Goal: Task Accomplishment & Management: Complete application form

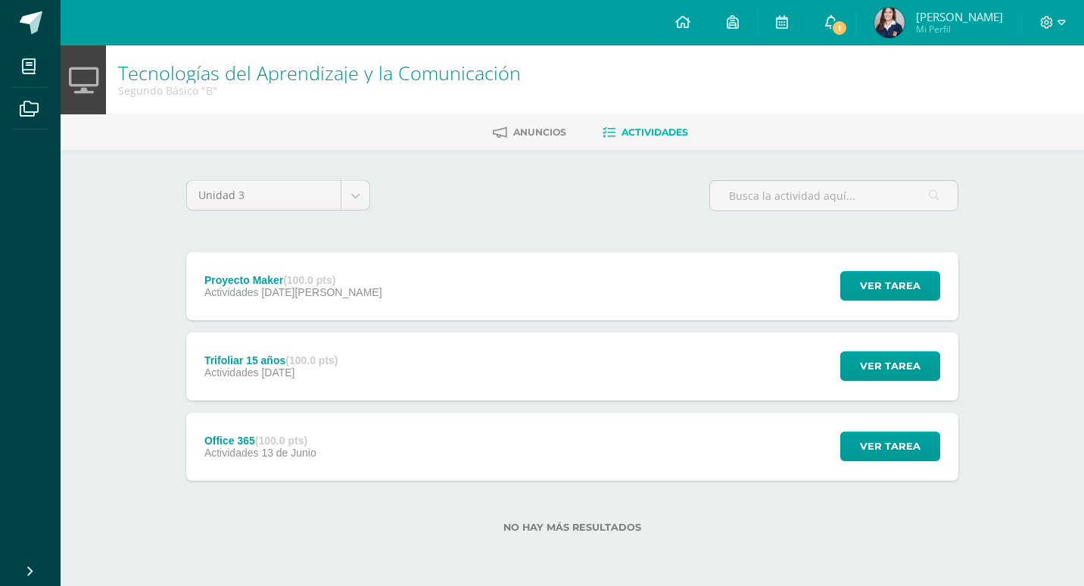
click at [856, 30] on link "1" at bounding box center [831, 22] width 48 height 45
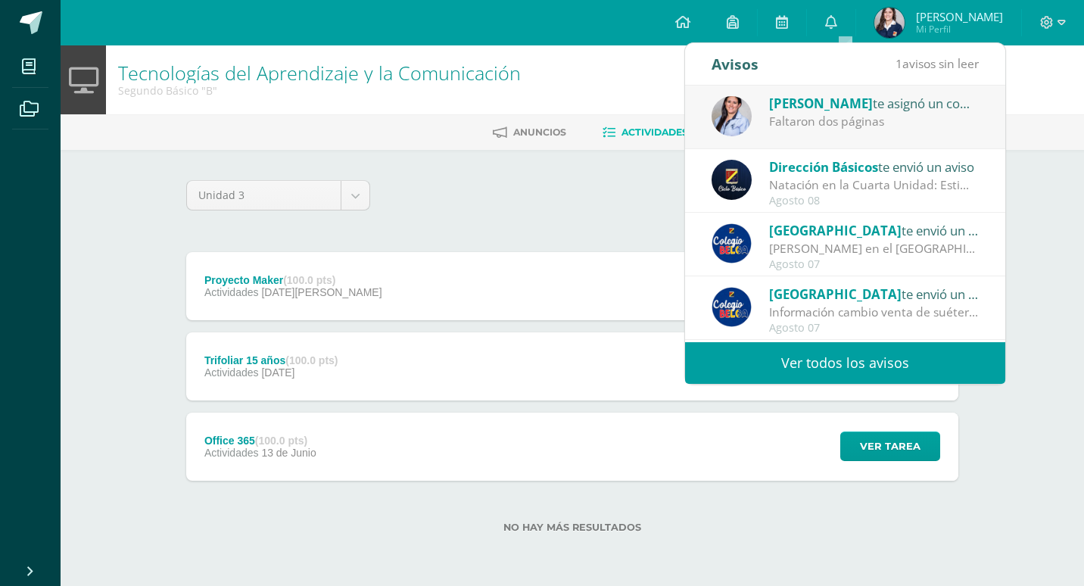
click at [874, 189] on div "Natación en la Cuarta Unidad: Estimados padres y madres de familia: Reciban un …" at bounding box center [874, 184] width 211 height 17
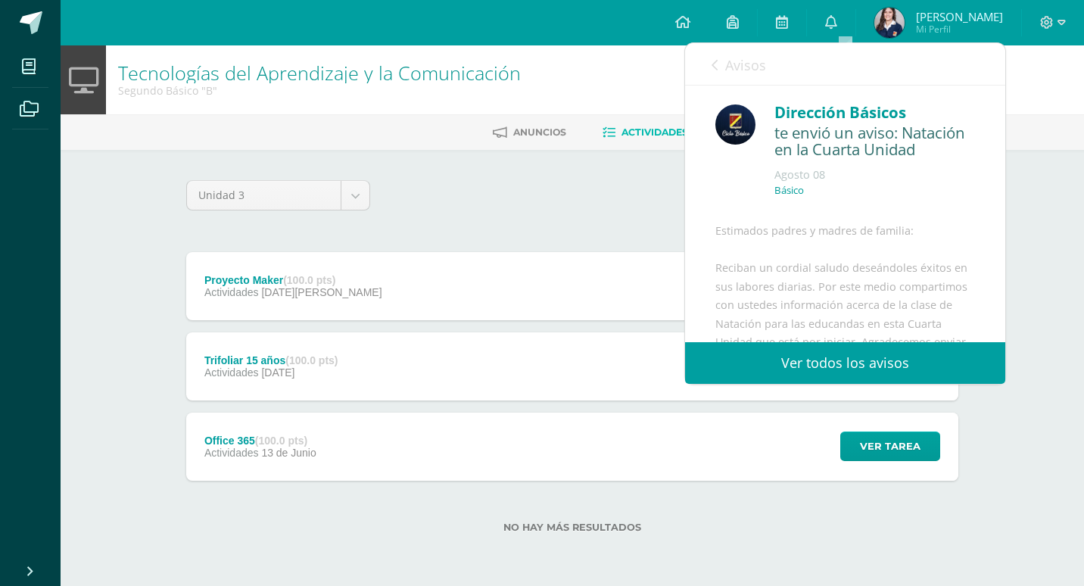
click at [718, 55] on link "Avisos" at bounding box center [739, 64] width 55 height 43
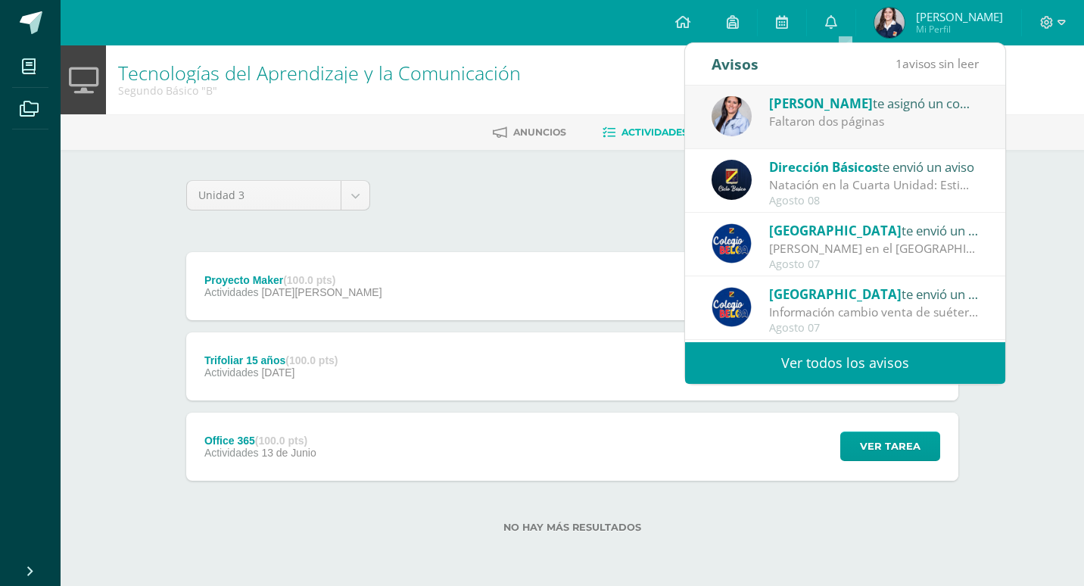
click at [877, 251] on div "[PERSON_NAME] en el [GEOGRAPHIC_DATA]: Estimados padres y madres de familia: Le…" at bounding box center [874, 248] width 211 height 17
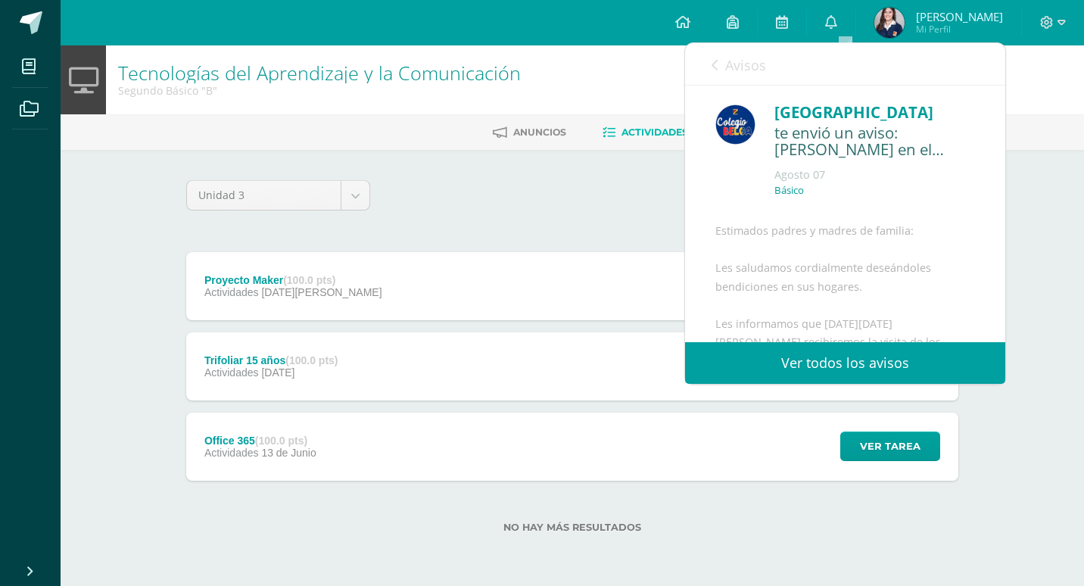
drag, startPoint x: 735, startPoint y: 55, endPoint x: 740, endPoint y: 70, distance: 16.5
click at [740, 70] on link "Avisos" at bounding box center [739, 64] width 55 height 43
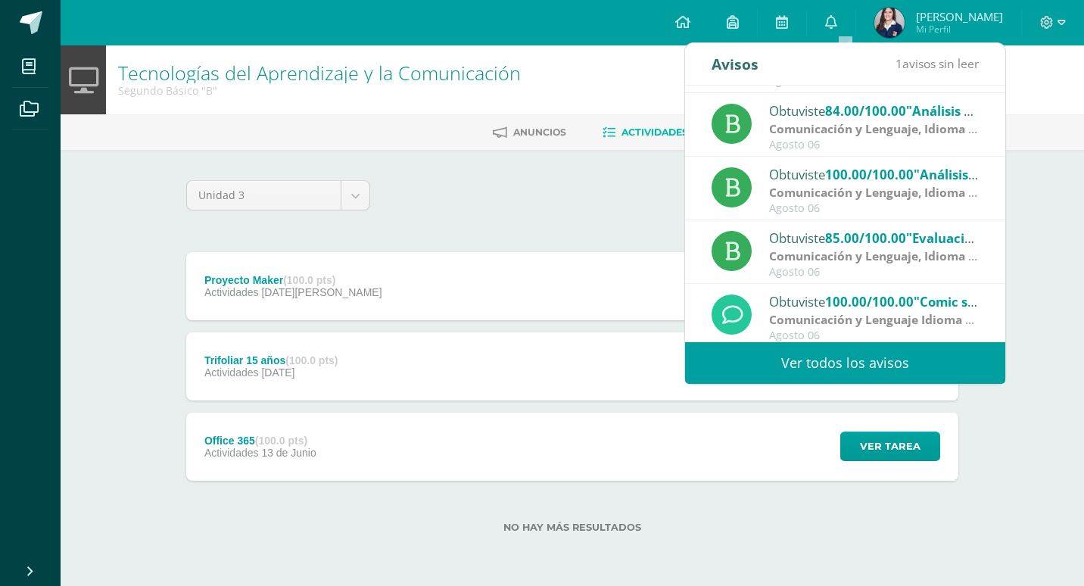
scroll to position [252, 0]
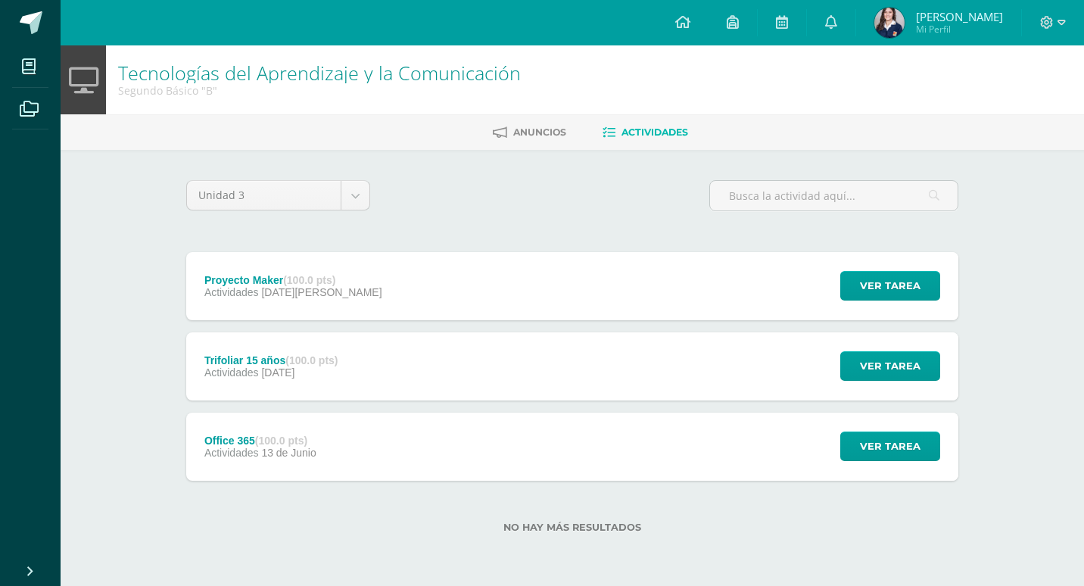
click at [934, 11] on span "[PERSON_NAME]" at bounding box center [959, 16] width 87 height 15
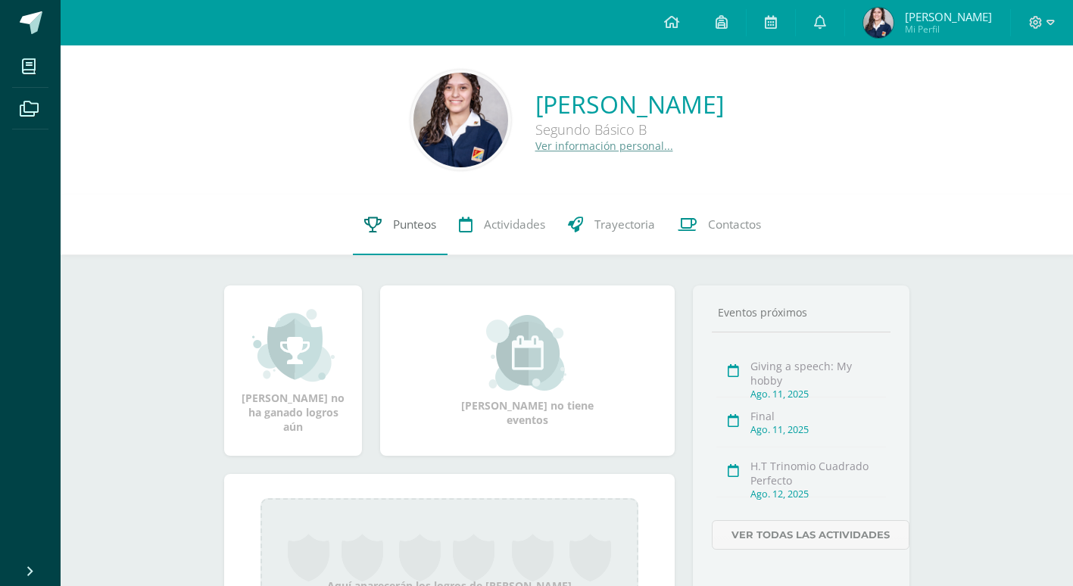
click at [432, 224] on span "Punteos" at bounding box center [414, 225] width 43 height 16
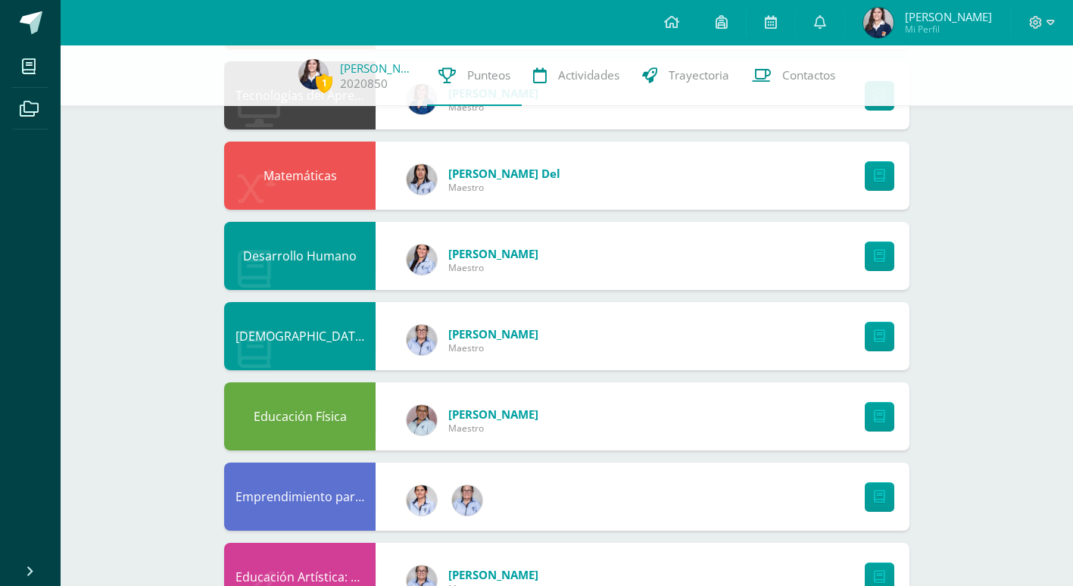
scroll to position [303, 0]
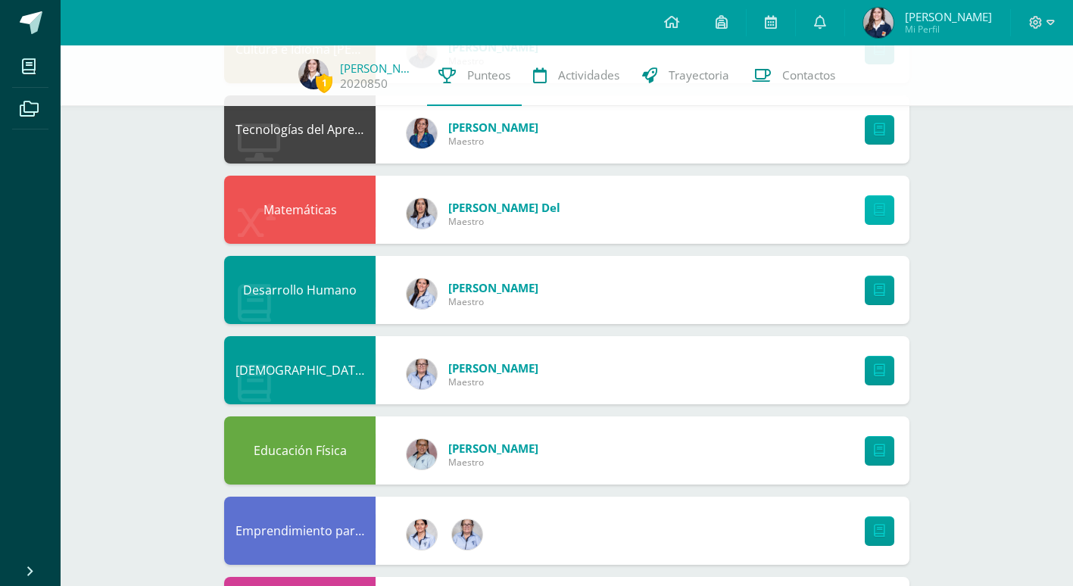
click at [878, 216] on icon at bounding box center [879, 210] width 11 height 13
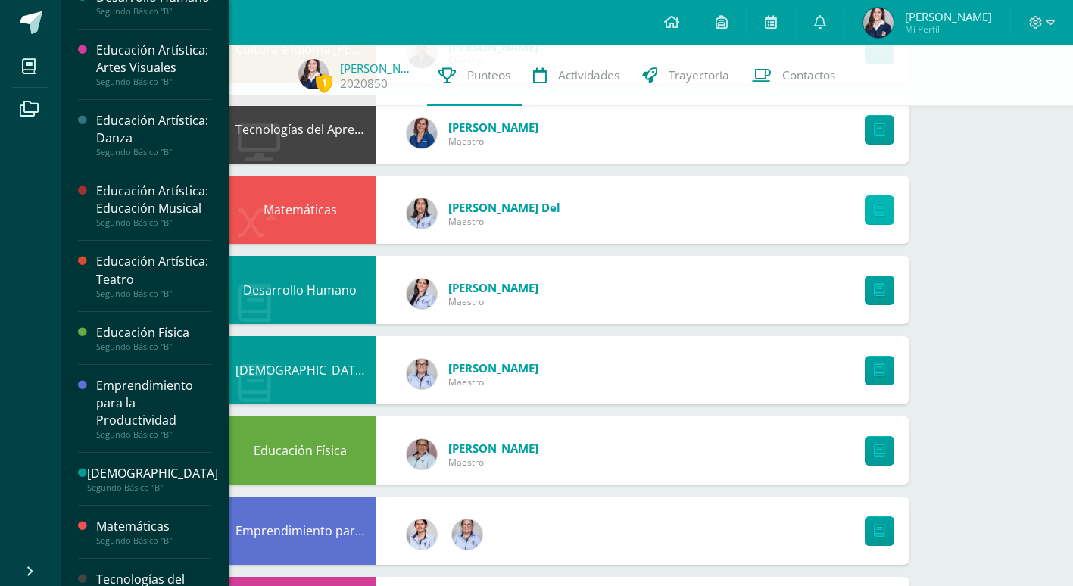
scroll to position [613, 0]
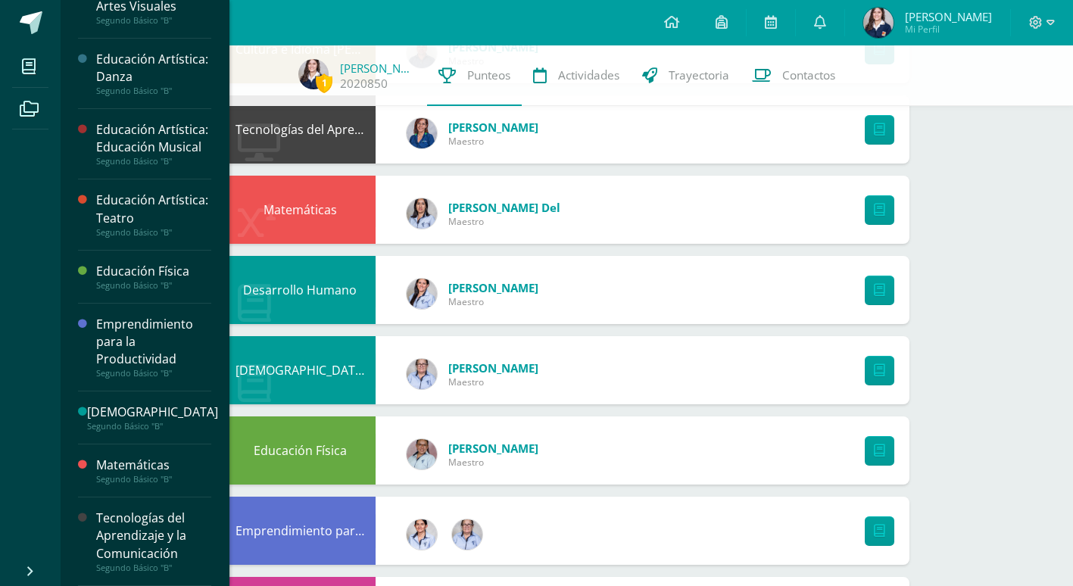
click at [169, 546] on div "Tecnologías del Aprendizaje y la Comunicación" at bounding box center [153, 536] width 115 height 52
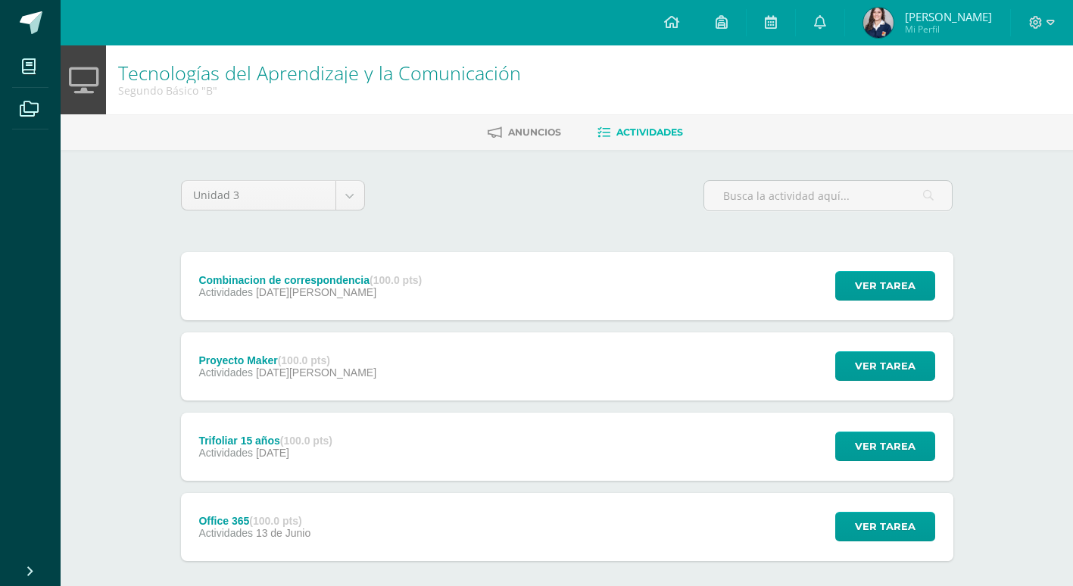
click at [530, 274] on div "Combinacion de correspondencia (100.0 pts) Actividades [DATE][PERSON_NAME] Ver …" at bounding box center [567, 286] width 772 height 68
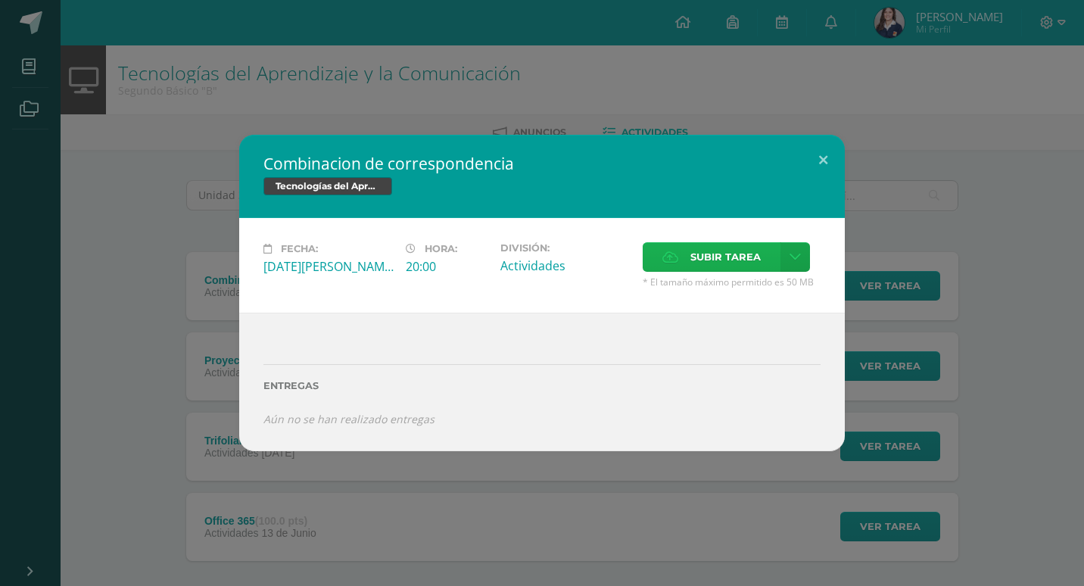
click at [680, 260] on label "Subir tarea" at bounding box center [712, 257] width 138 height 30
click at [0, 0] on input "Subir tarea" at bounding box center [0, 0] width 0 height 0
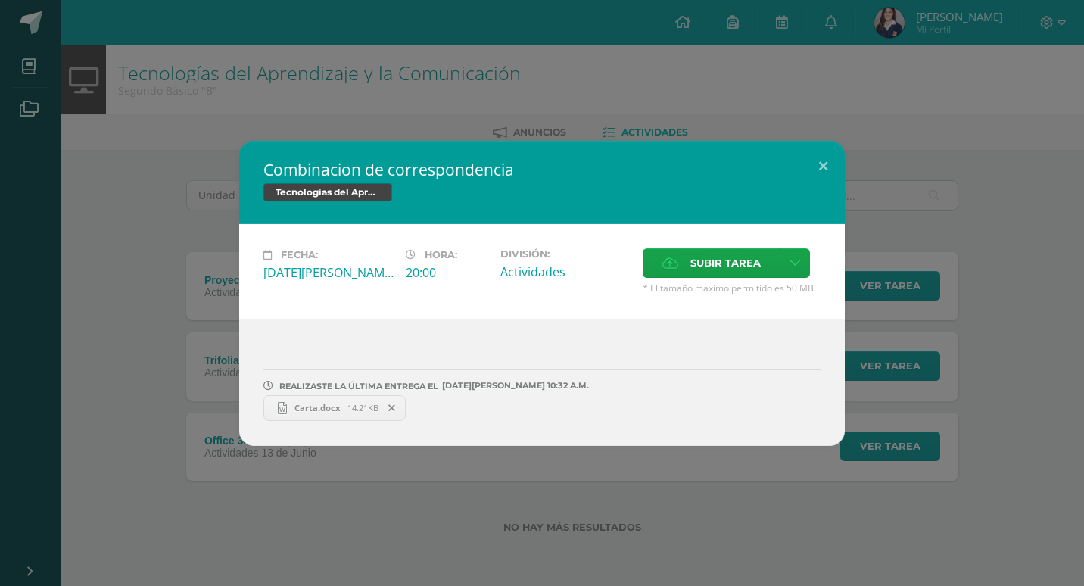
click at [398, 367] on div "REALIZASTE LA ÚLTIMA ENTREGA EL [DATE][PERSON_NAME] 10:32 A.M." at bounding box center [542, 374] width 557 height 36
click at [703, 264] on span "Subir tarea" at bounding box center [726, 263] width 70 height 28
click at [0, 0] on input "Subir tarea" at bounding box center [0, 0] width 0 height 0
click at [687, 273] on label "Subir tarea" at bounding box center [712, 263] width 138 height 30
click at [0, 0] on input "Subir tarea" at bounding box center [0, 0] width 0 height 0
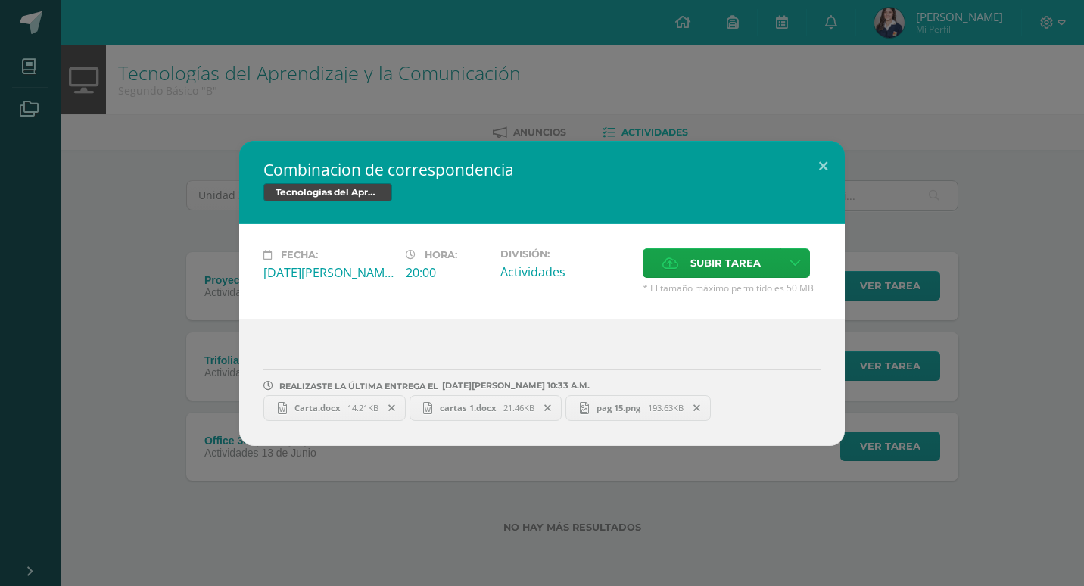
click at [644, 463] on div "Combinacion de correspondencia Tecnologías del Aprendizaje y la Comunicación Fe…" at bounding box center [542, 293] width 1084 height 586
